Goal: Browse casually

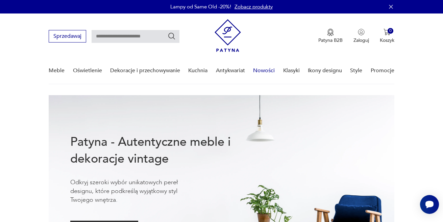
click at [271, 70] on link "Nowości" at bounding box center [264, 71] width 22 height 26
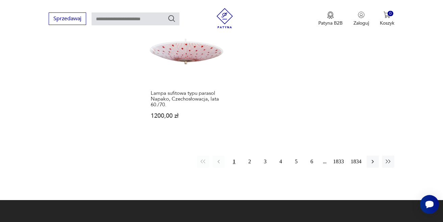
scroll to position [904, 0]
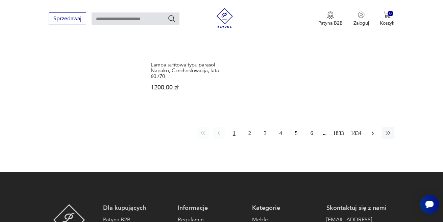
click at [376, 135] on button "button" at bounding box center [372, 133] width 12 height 12
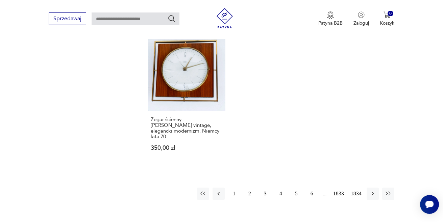
scroll to position [861, 0]
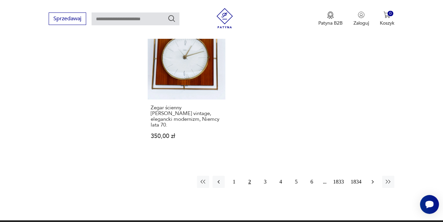
click at [372, 179] on icon "button" at bounding box center [372, 182] width 7 height 7
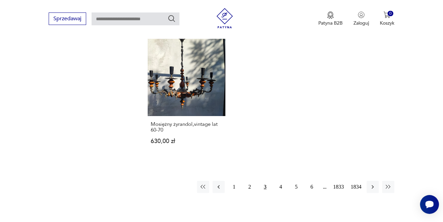
scroll to position [864, 0]
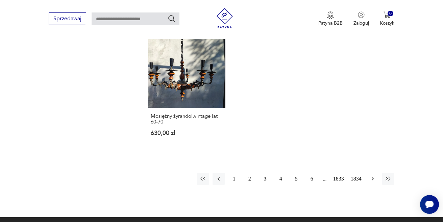
click at [373, 173] on button "button" at bounding box center [372, 179] width 12 height 12
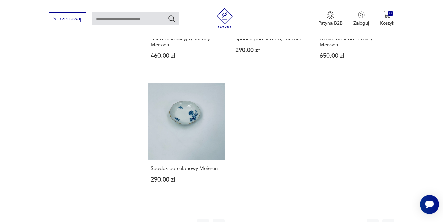
scroll to position [832, 0]
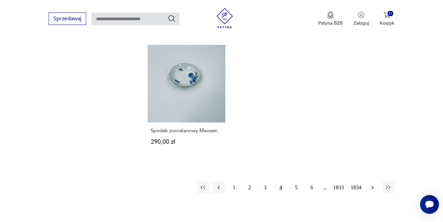
click at [372, 184] on icon "button" at bounding box center [372, 187] width 7 height 7
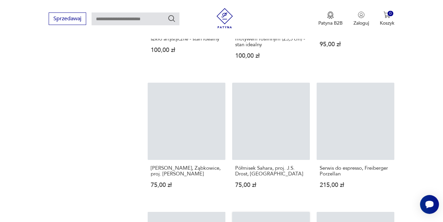
scroll to position [732, 0]
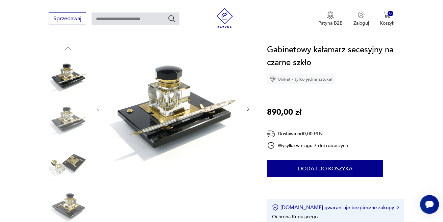
click at [246, 108] on icon "button" at bounding box center [248, 109] width 6 height 6
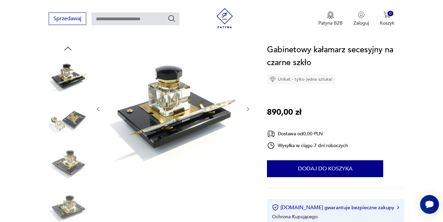
click at [250, 109] on icon "button" at bounding box center [248, 109] width 6 height 6
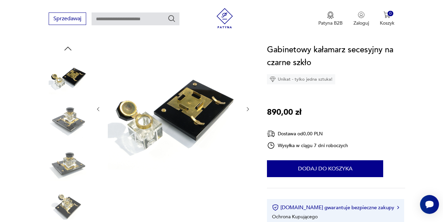
click at [250, 109] on icon "button" at bounding box center [248, 109] width 6 height 6
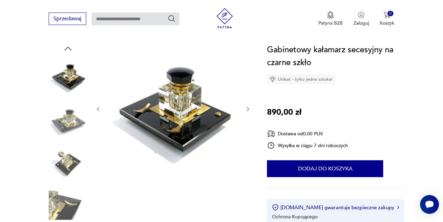
click at [250, 109] on icon "button" at bounding box center [248, 109] width 6 height 6
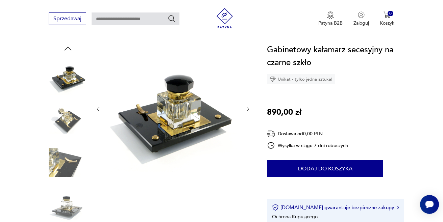
click at [249, 110] on icon "button" at bounding box center [248, 109] width 6 height 6
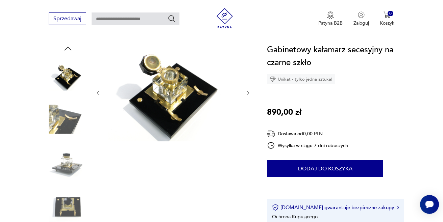
click at [249, 110] on div at bounding box center [172, 93] width 155 height 99
click at [249, 94] on icon "button" at bounding box center [248, 93] width 6 height 6
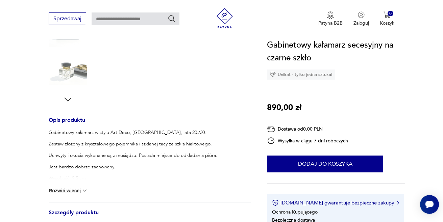
scroll to position [246, 0]
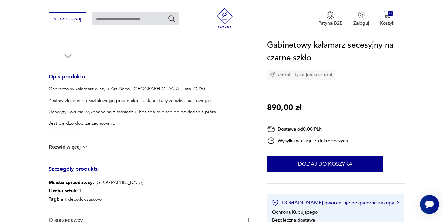
click at [84, 144] on img at bounding box center [84, 147] width 7 height 7
